Goal: Task Accomplishment & Management: Manage account settings

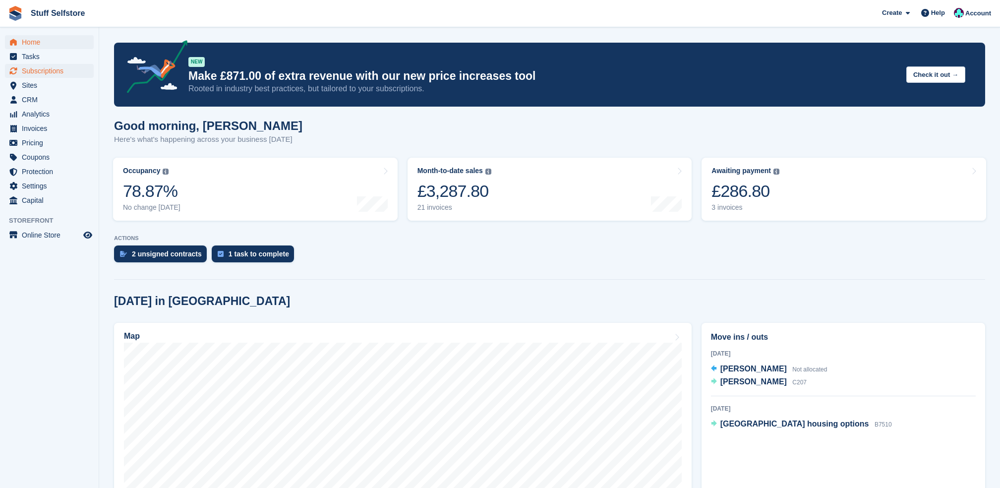
scroll to position [742, 0]
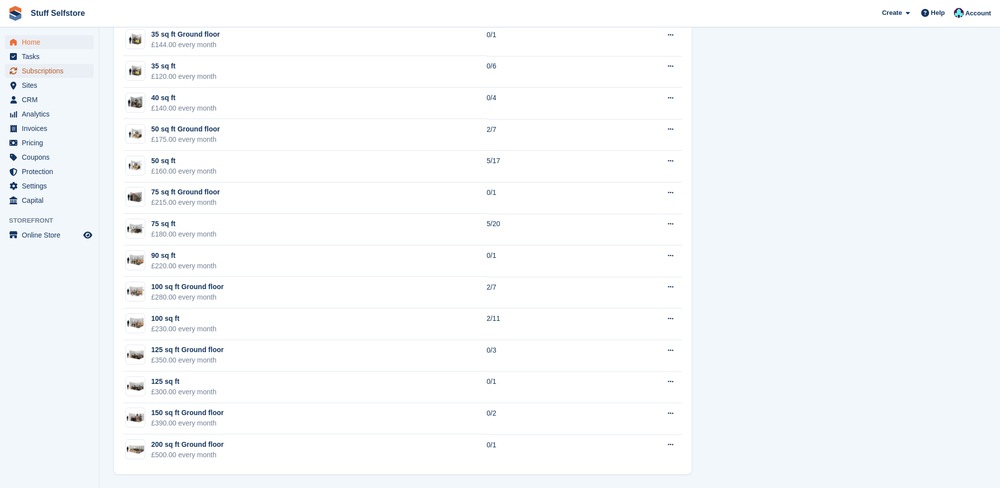
click at [32, 73] on span "Subscriptions" at bounding box center [51, 71] width 59 height 14
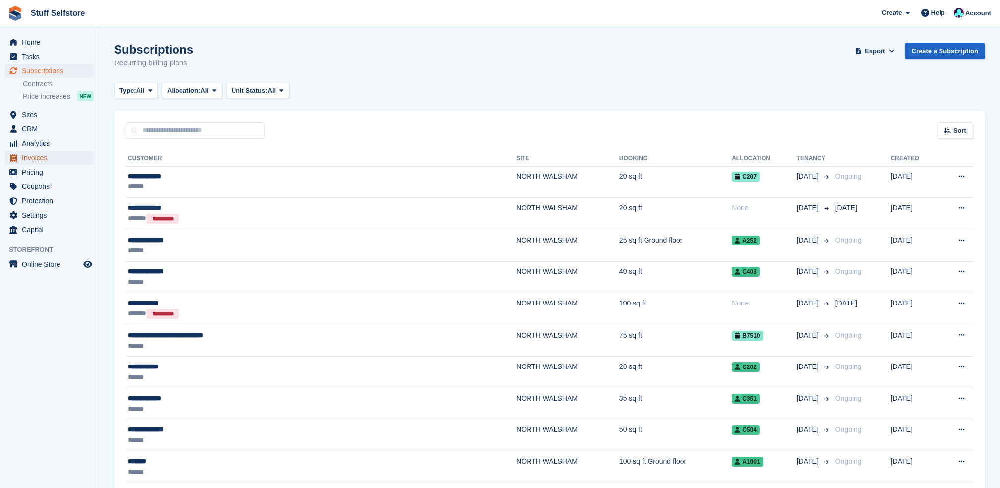
click at [34, 157] on span "Invoices" at bounding box center [51, 158] width 59 height 14
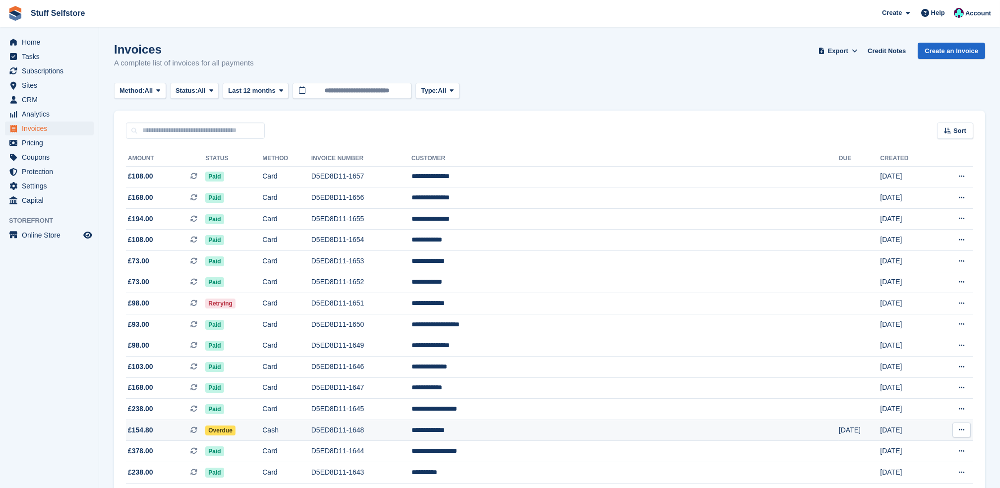
click at [262, 434] on td "Overdue" at bounding box center [233, 429] width 57 height 21
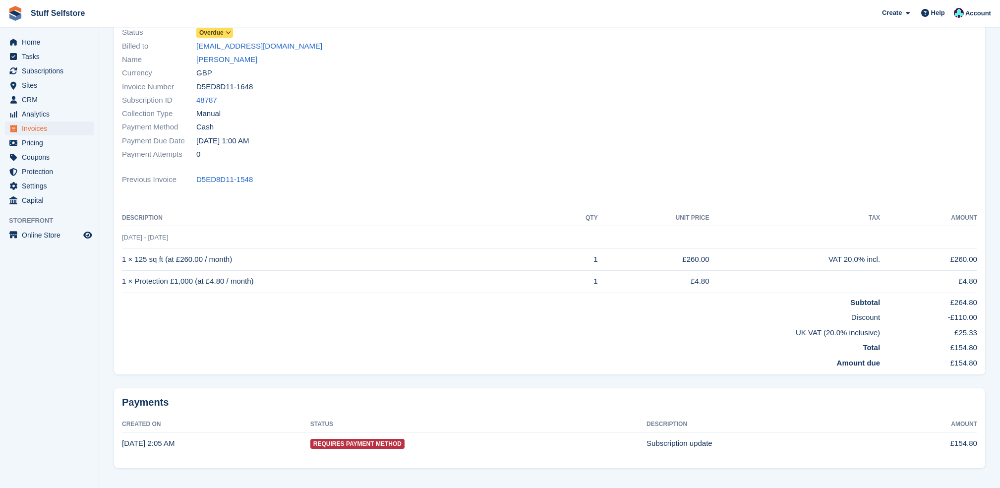
scroll to position [108, 0]
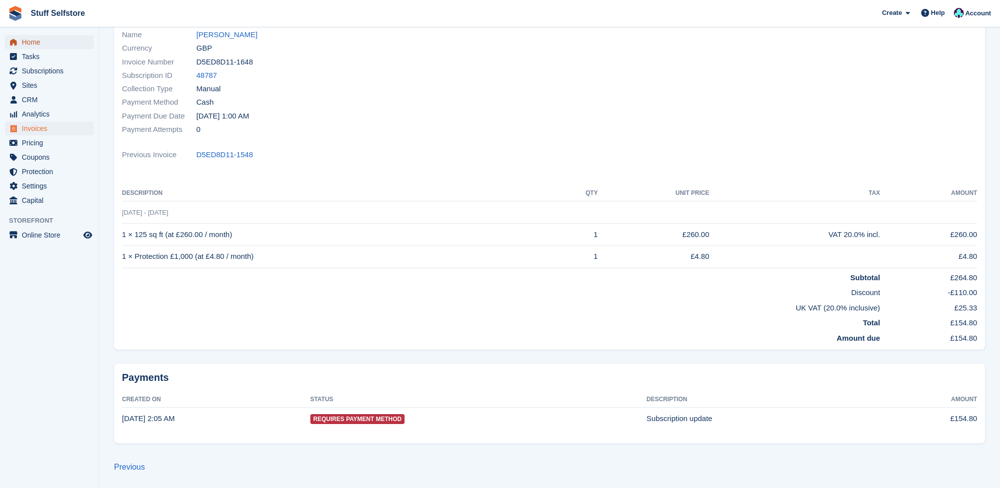
click at [25, 40] on span "Home" at bounding box center [51, 42] width 59 height 14
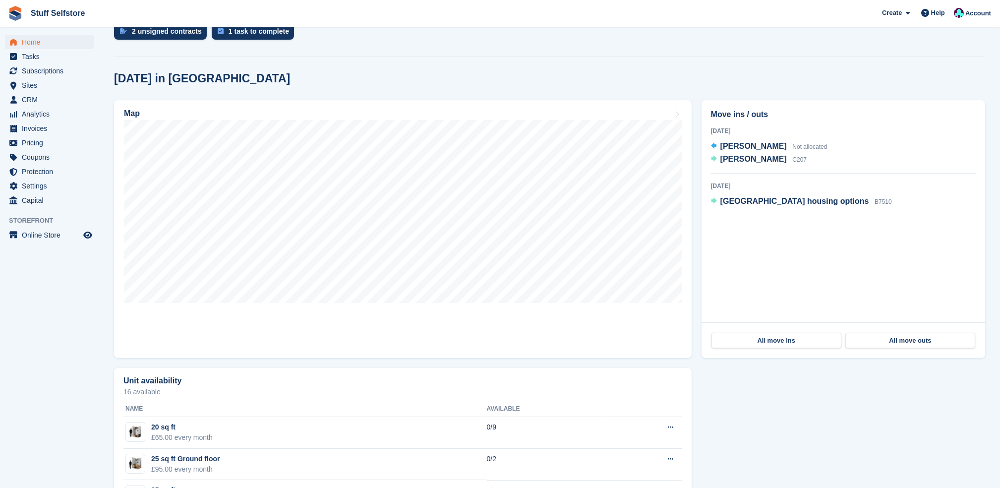
scroll to position [529, 0]
